Goal: Task Accomplishment & Management: Complete application form

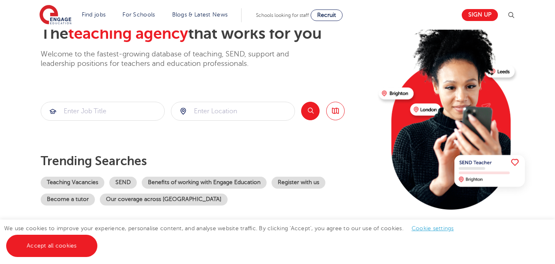
scroll to position [82, 0]
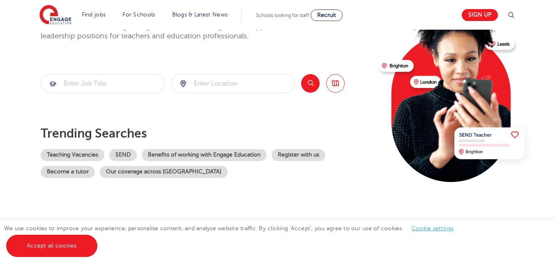
click at [543, 253] on div "We use cookies to improve your experience, personalise content, and analyse web…" at bounding box center [277, 241] width 555 height 44
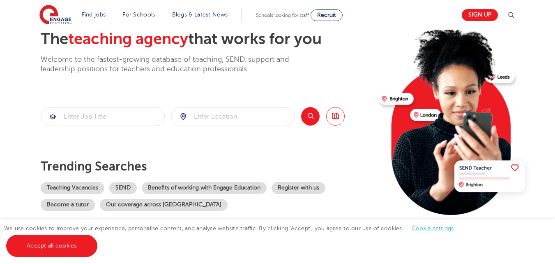
scroll to position [77, 0]
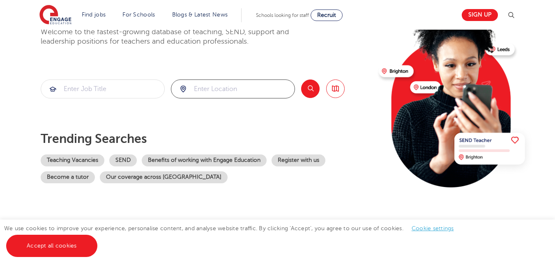
click at [234, 88] on input "search" at bounding box center [232, 89] width 123 height 18
type input "thailand"
click at [114, 91] on input "search" at bounding box center [102, 89] width 123 height 18
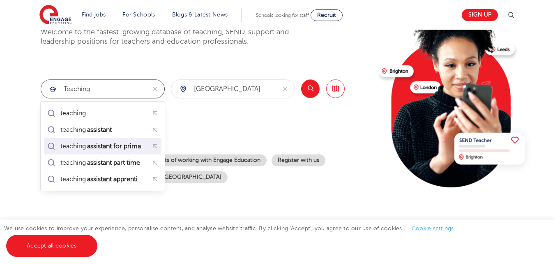
click at [138, 146] on mark "assistant for primary" at bounding box center [117, 146] width 62 height 10
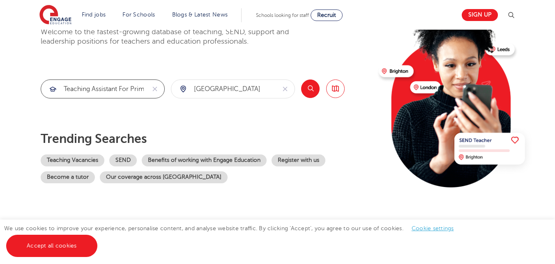
click at [143, 90] on input "teaching assistant for primary" at bounding box center [93, 89] width 104 height 18
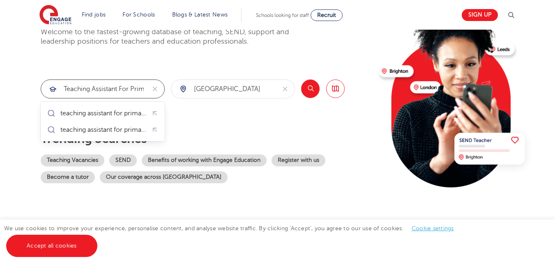
type input "teaching assistant for primary"
click at [309, 90] on button "Search" at bounding box center [310, 88] width 19 height 19
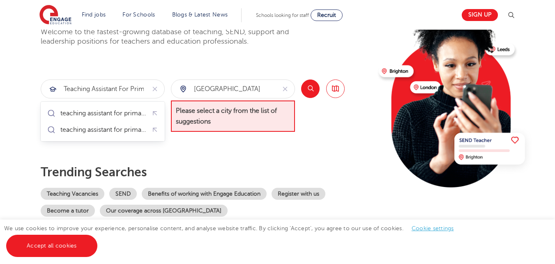
click at [311, 123] on div "Search Browse all Jobs" at bounding box center [323, 105] width 44 height 53
click at [325, 132] on div "Search Browse all Jobs" at bounding box center [323, 105] width 44 height 53
click at [240, 89] on input "thailand" at bounding box center [223, 89] width 104 height 18
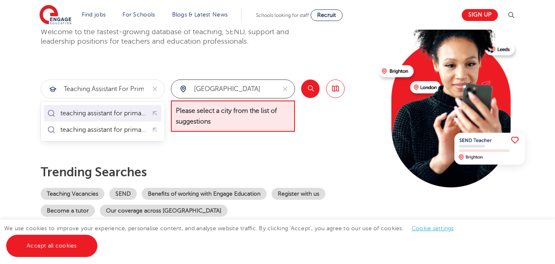
click at [90, 113] on div "teaching assistant for primary" at bounding box center [103, 113] width 86 height 8
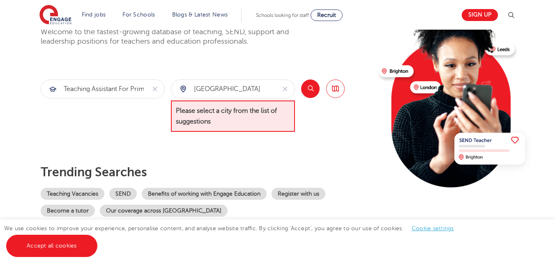
click at [310, 85] on button "Search" at bounding box center [310, 88] width 19 height 19
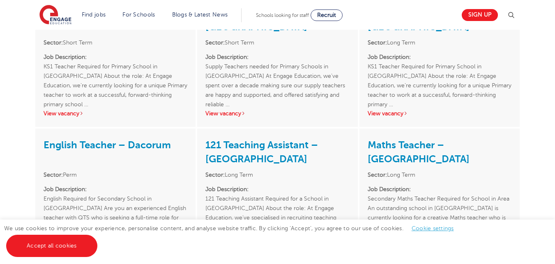
scroll to position [987, 0]
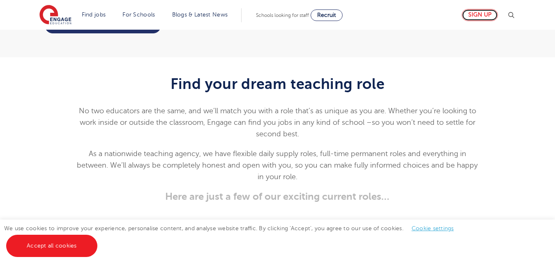
click at [479, 14] on link "Sign up" at bounding box center [480, 15] width 36 height 12
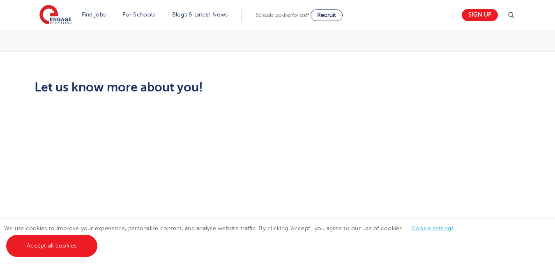
scroll to position [193, 0]
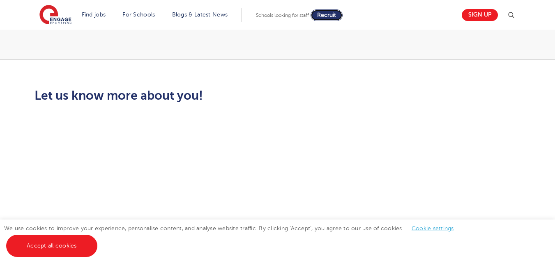
click at [335, 13] on span "Recruit" at bounding box center [326, 15] width 19 height 6
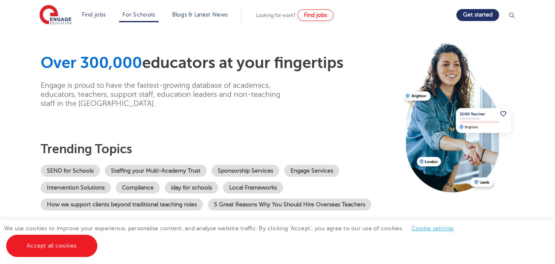
scroll to position [3, 0]
